Goal: Transaction & Acquisition: Purchase product/service

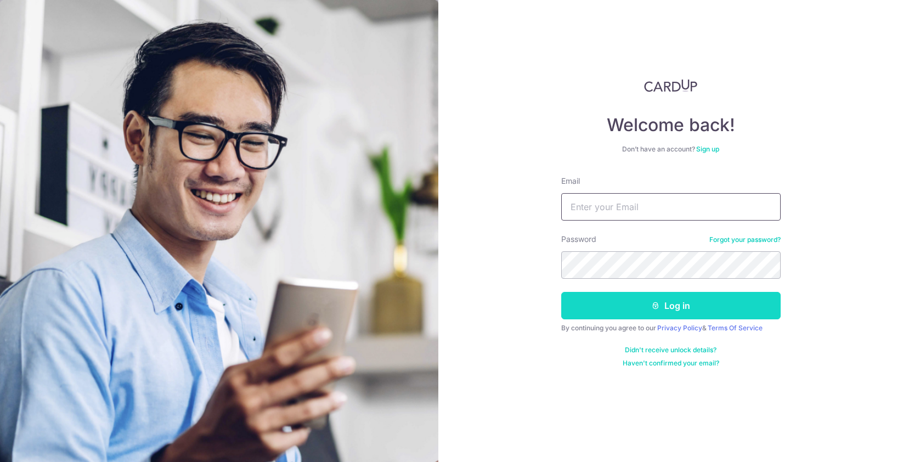
type input "claudiawoonhui@gmail.com"
click at [662, 312] on button "Log in" at bounding box center [670, 305] width 219 height 27
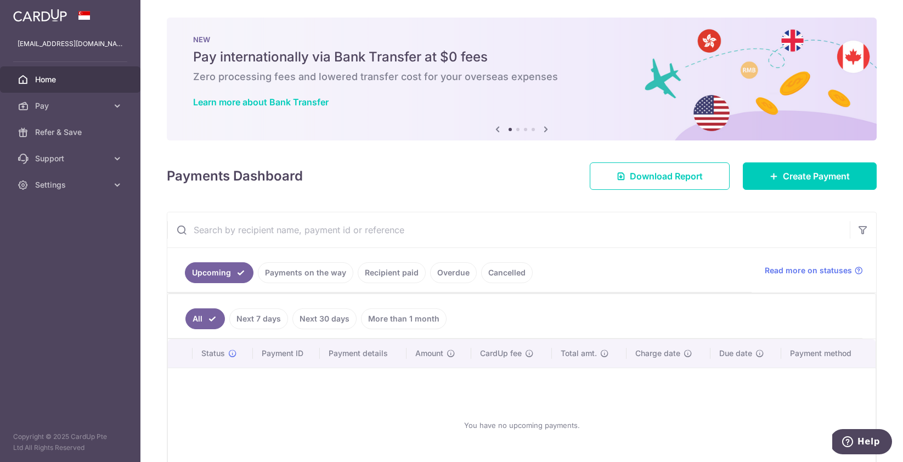
scroll to position [1, 0]
click at [805, 176] on span "Create Payment" at bounding box center [816, 175] width 67 height 13
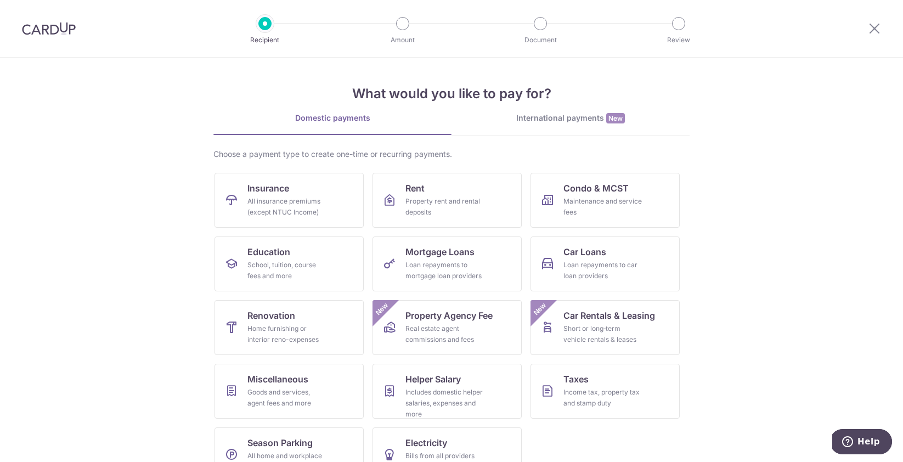
click at [545, 122] on div "International payments New" at bounding box center [570, 118] width 238 height 12
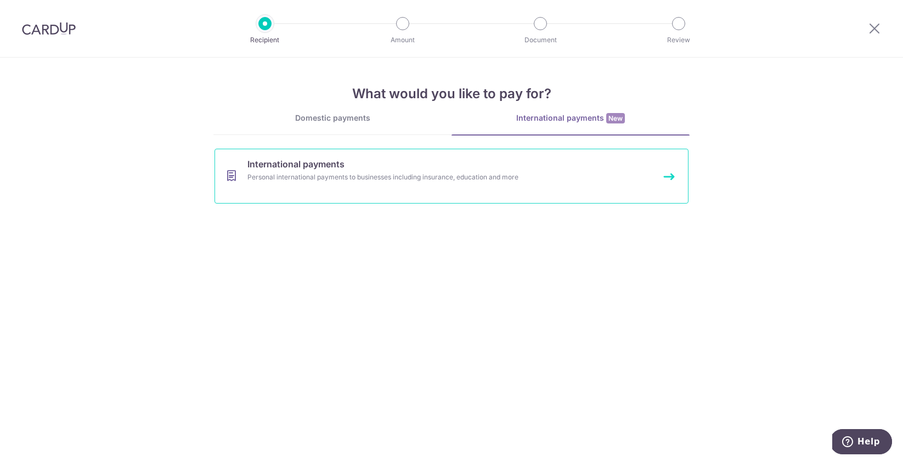
click at [411, 181] on div "Personal international payments to businesses including insurance, education an…" at bounding box center [436, 177] width 379 height 11
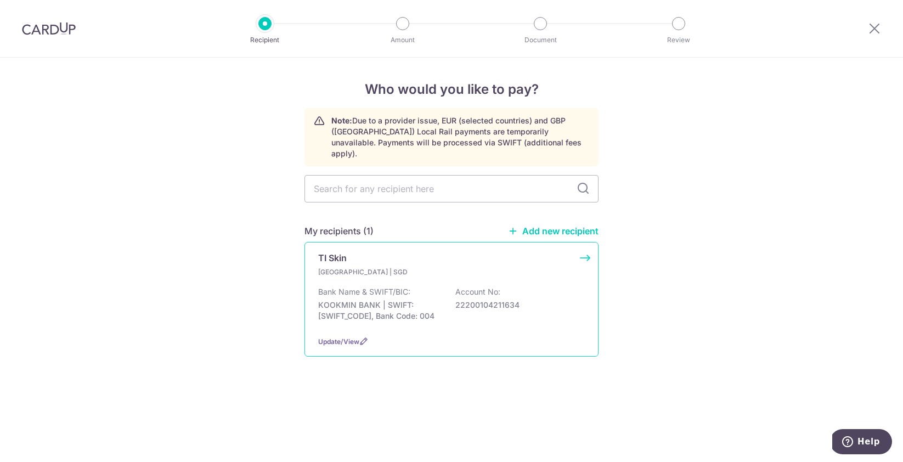
click at [481, 307] on div "Bank Name & SWIFT/BIC: KOOKMIN BANK | SWIFT: CZNBKRSEXXX, Bank Code: 004 Accoun…" at bounding box center [451, 306] width 267 height 41
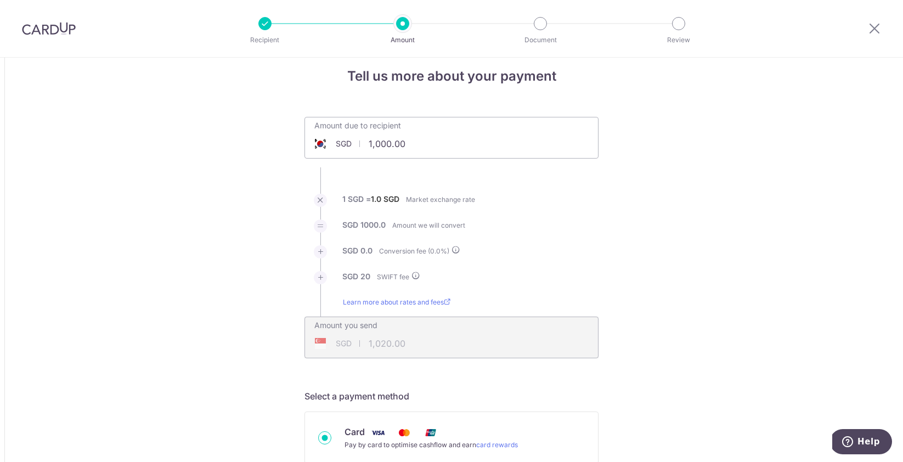
click at [391, 150] on input "1,000.00" at bounding box center [389, 143] width 169 height 25
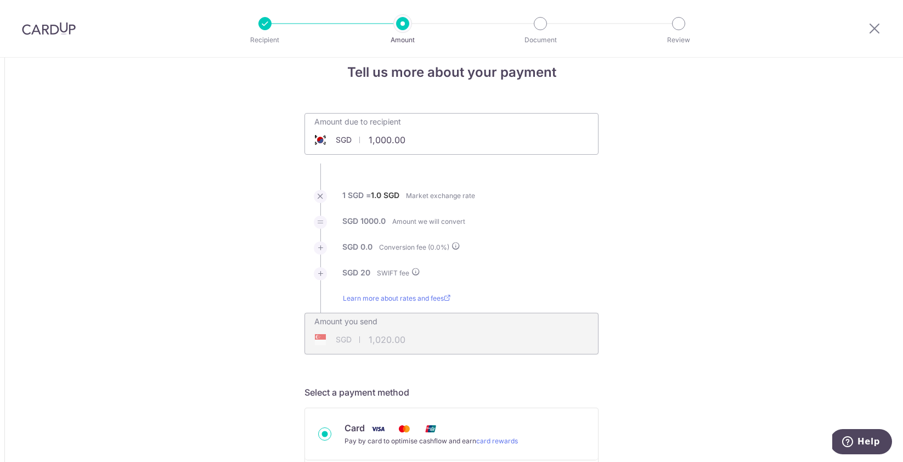
click at [391, 150] on input "1,000.00" at bounding box center [389, 139] width 169 height 25
click at [415, 156] on ul "Amount due to recipient SGD 1,000.00 1000 1 SGD = 1.0 SGD Market exchange rate …" at bounding box center [451, 232] width 294 height 241
click at [411, 143] on input "1,000.00" at bounding box center [389, 138] width 169 height 25
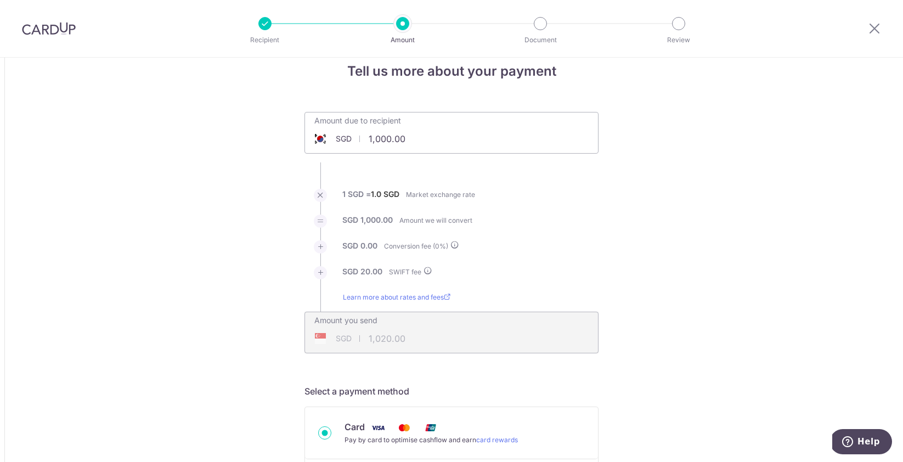
click at [411, 143] on input "1,000.00" at bounding box center [389, 138] width 169 height 25
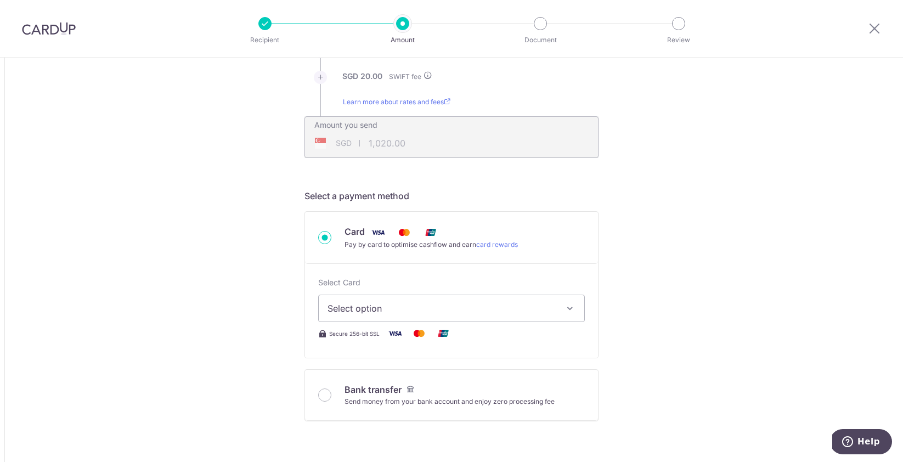
type input "8,731.00"
type input "8,751.00"
click at [479, 302] on button "Select option" at bounding box center [451, 310] width 267 height 27
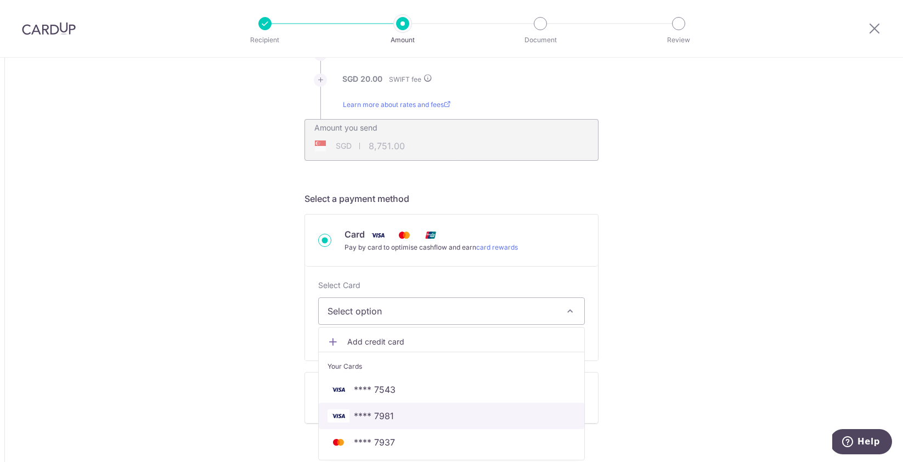
scroll to position [212, 0]
click at [448, 413] on span "**** 7981" at bounding box center [451, 414] width 248 height 13
type input "8,731.00"
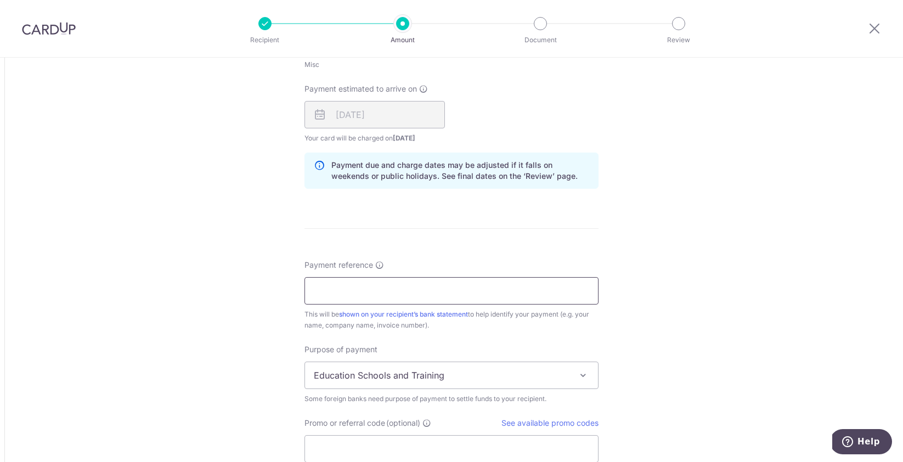
scroll to position [690, 0]
click at [465, 292] on input "Payment reference" at bounding box center [451, 289] width 294 height 27
paste input "250829-1"
type input "250829-1"
click at [686, 230] on div "Tell us more about your payment Amount due to recipient SGD 8,731.00 8731 1 SGD…" at bounding box center [451, 28] width 903 height 1320
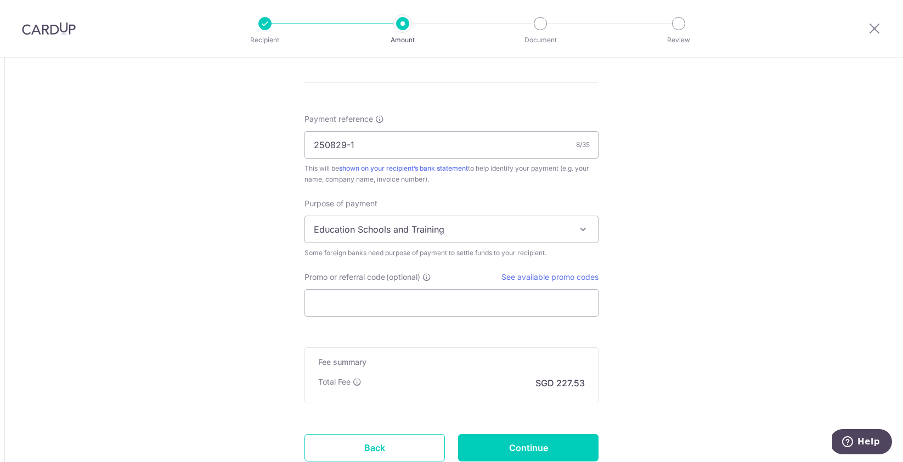
scroll to position [848, 0]
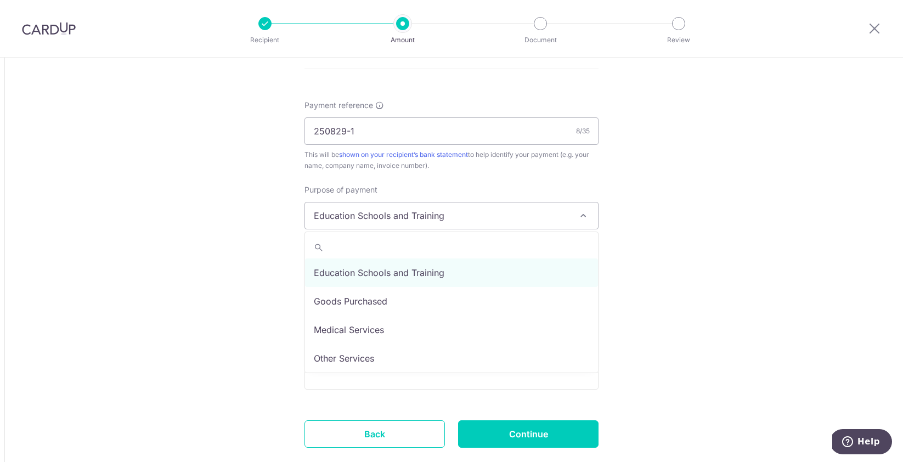
click at [521, 227] on span "Education Schools and Training" at bounding box center [451, 215] width 293 height 26
select select "Goods Purchased"
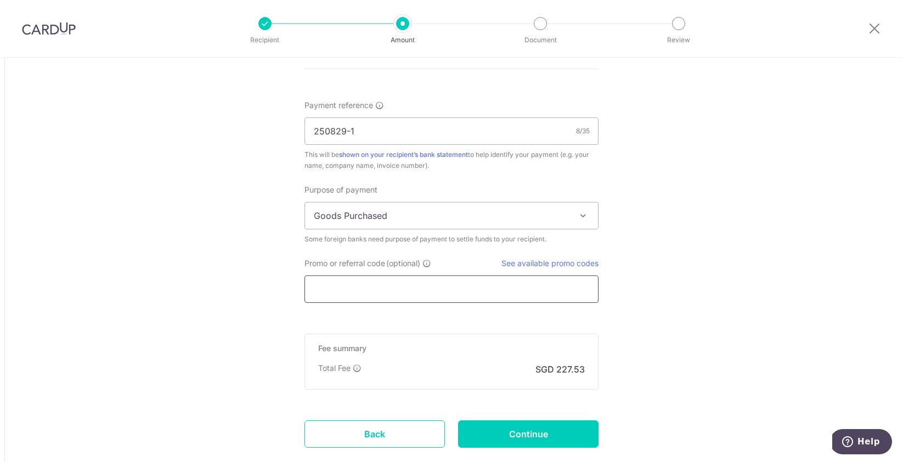
click at [499, 289] on input "Promo or referral code (optional)" at bounding box center [451, 288] width 294 height 27
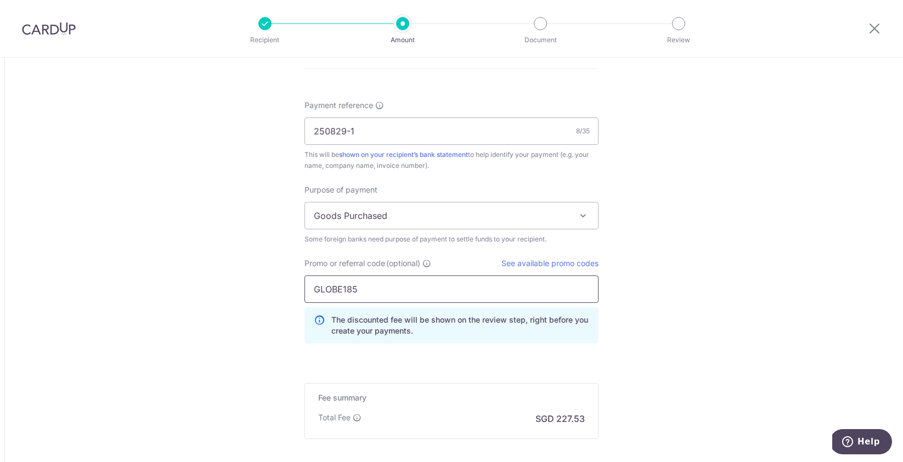
type input "GLOBE185"
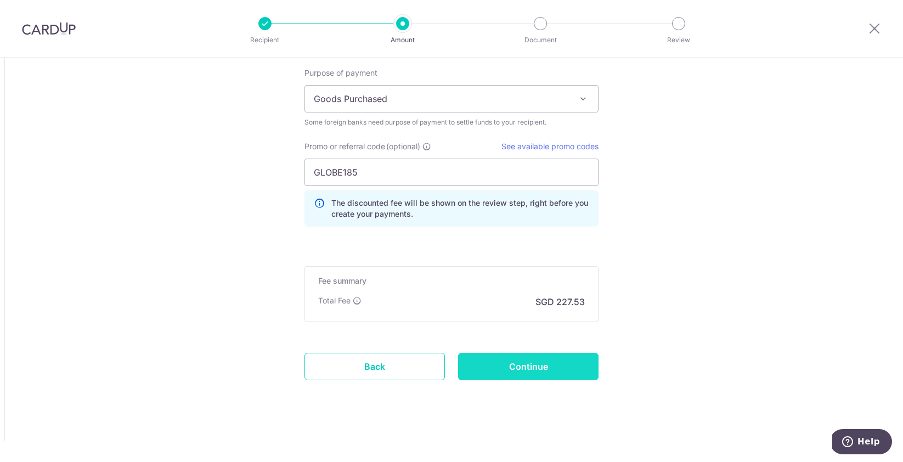
click at [538, 376] on input "Continue" at bounding box center [528, 366] width 140 height 27
type input "Create Schedule"
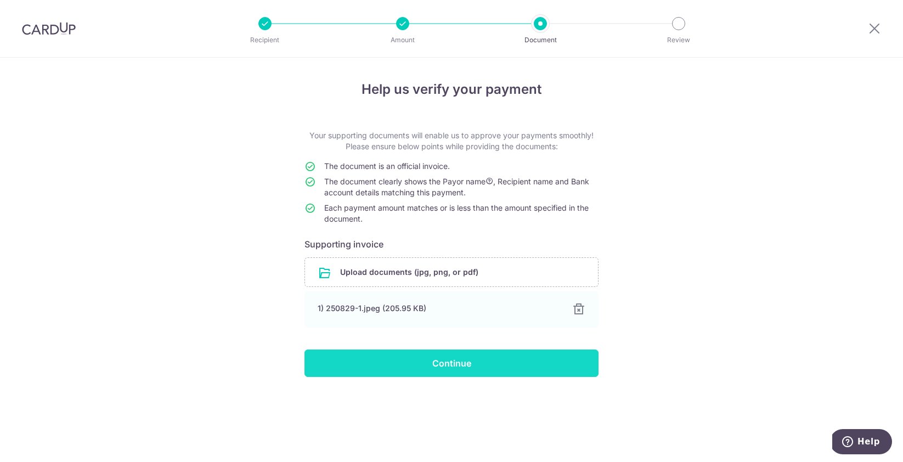
click at [472, 364] on input "Continue" at bounding box center [451, 362] width 294 height 27
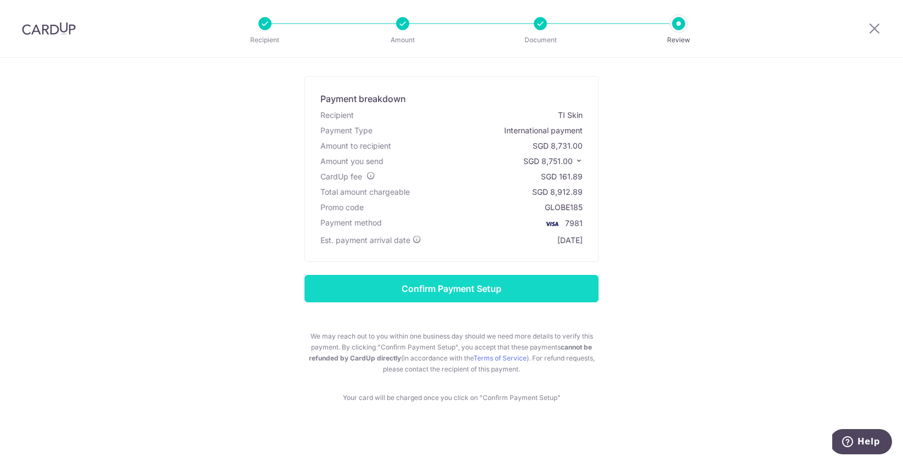
scroll to position [46, 0]
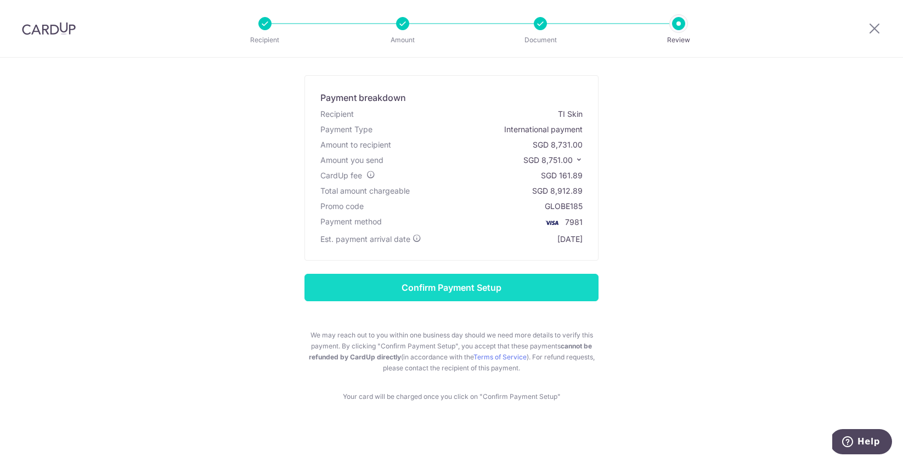
click at [476, 285] on input "Confirm Payment Setup" at bounding box center [451, 287] width 294 height 27
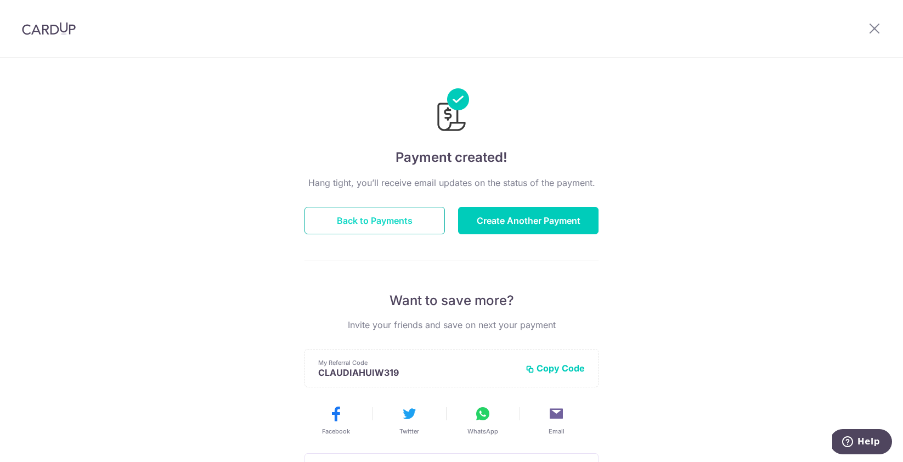
click at [415, 227] on button "Back to Payments" at bounding box center [374, 220] width 140 height 27
